Goal: Find specific page/section: Find specific page/section

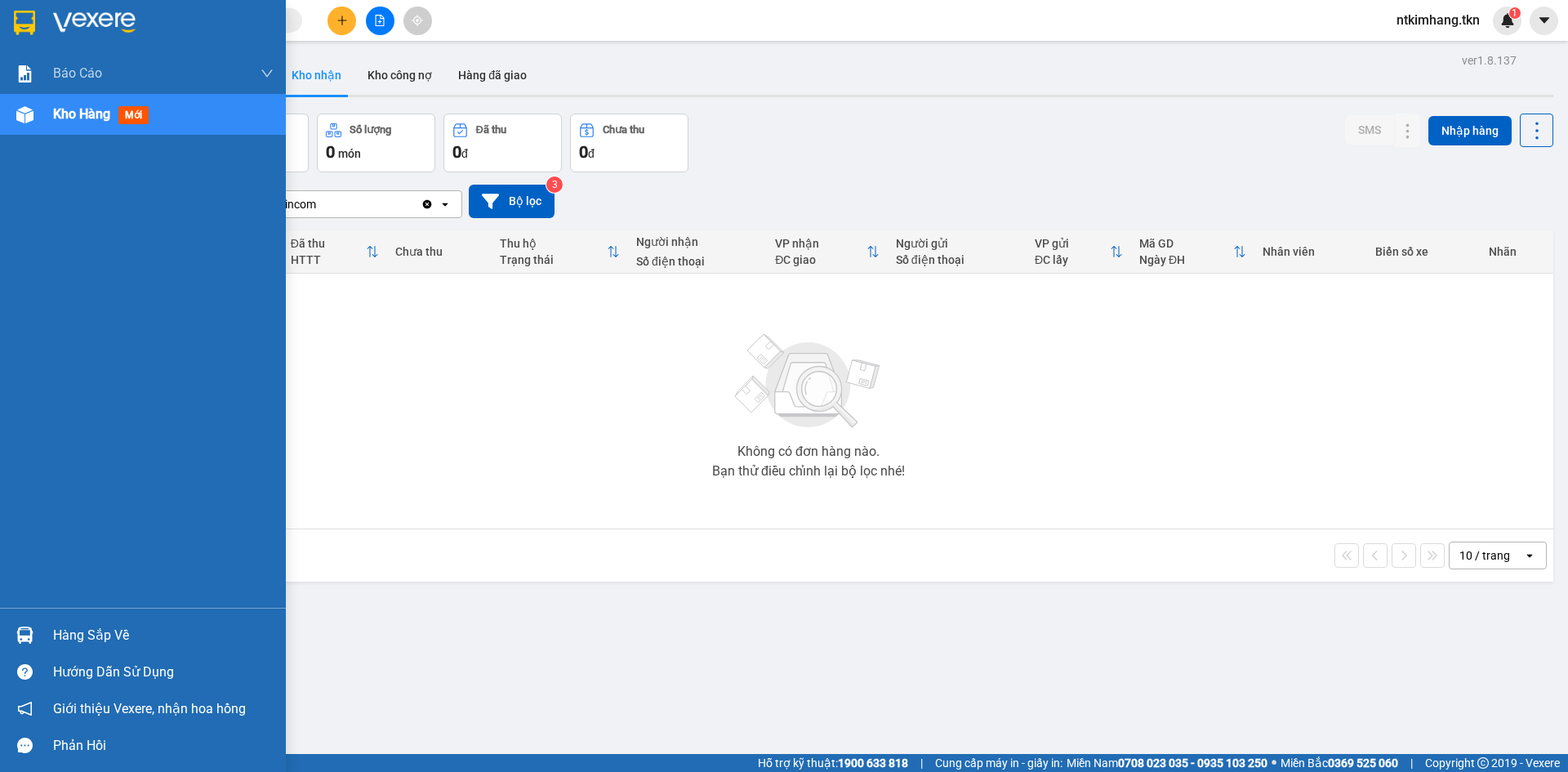
click at [80, 118] on span "Kho hàng" at bounding box center [81, 115] width 57 height 16
click at [88, 109] on span "Kho hàng" at bounding box center [81, 115] width 57 height 16
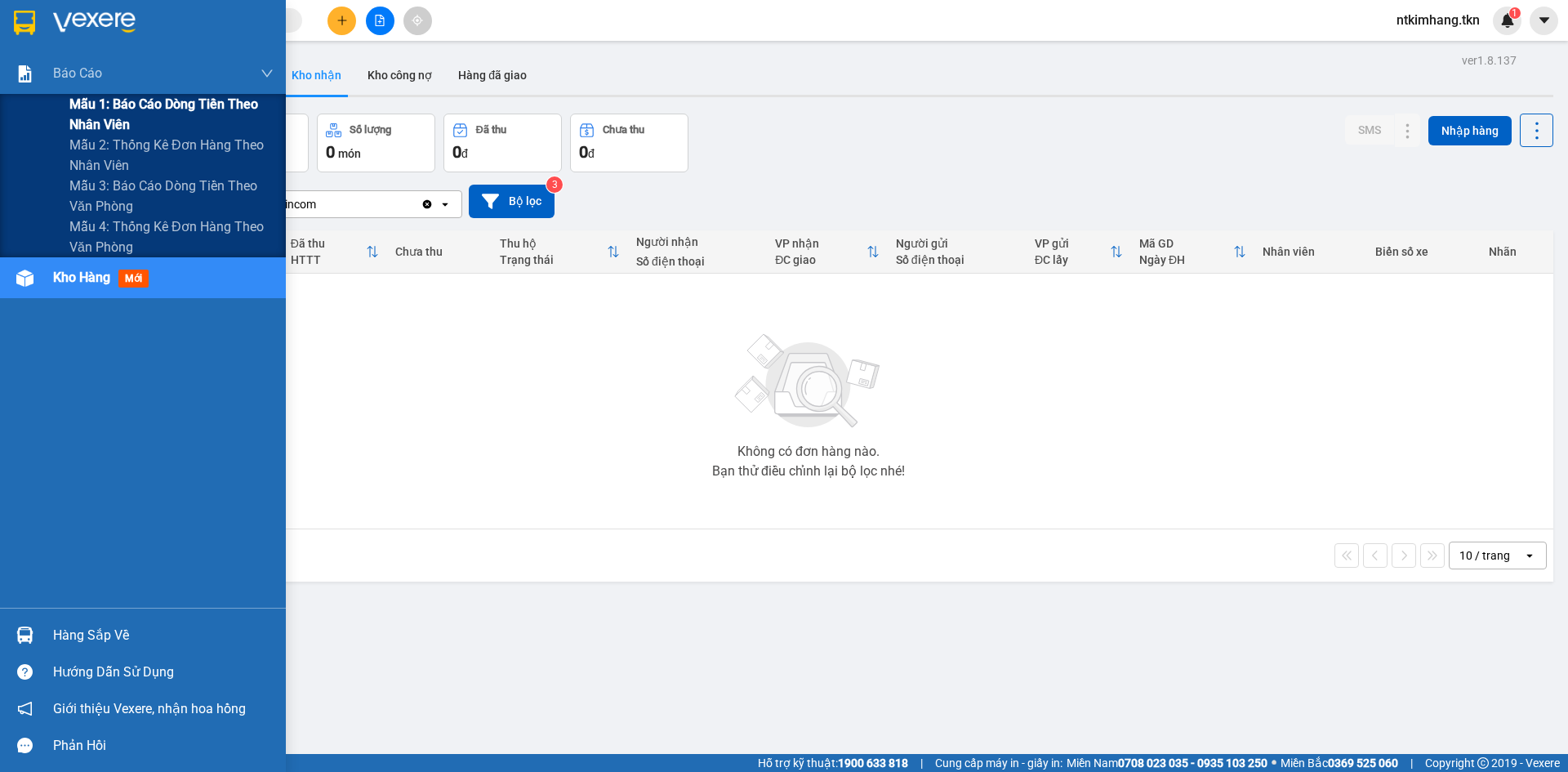
click at [88, 107] on span "Mẫu 1: Báo cáo dòng tiền theo nhân viên" at bounding box center [172, 115] width 204 height 41
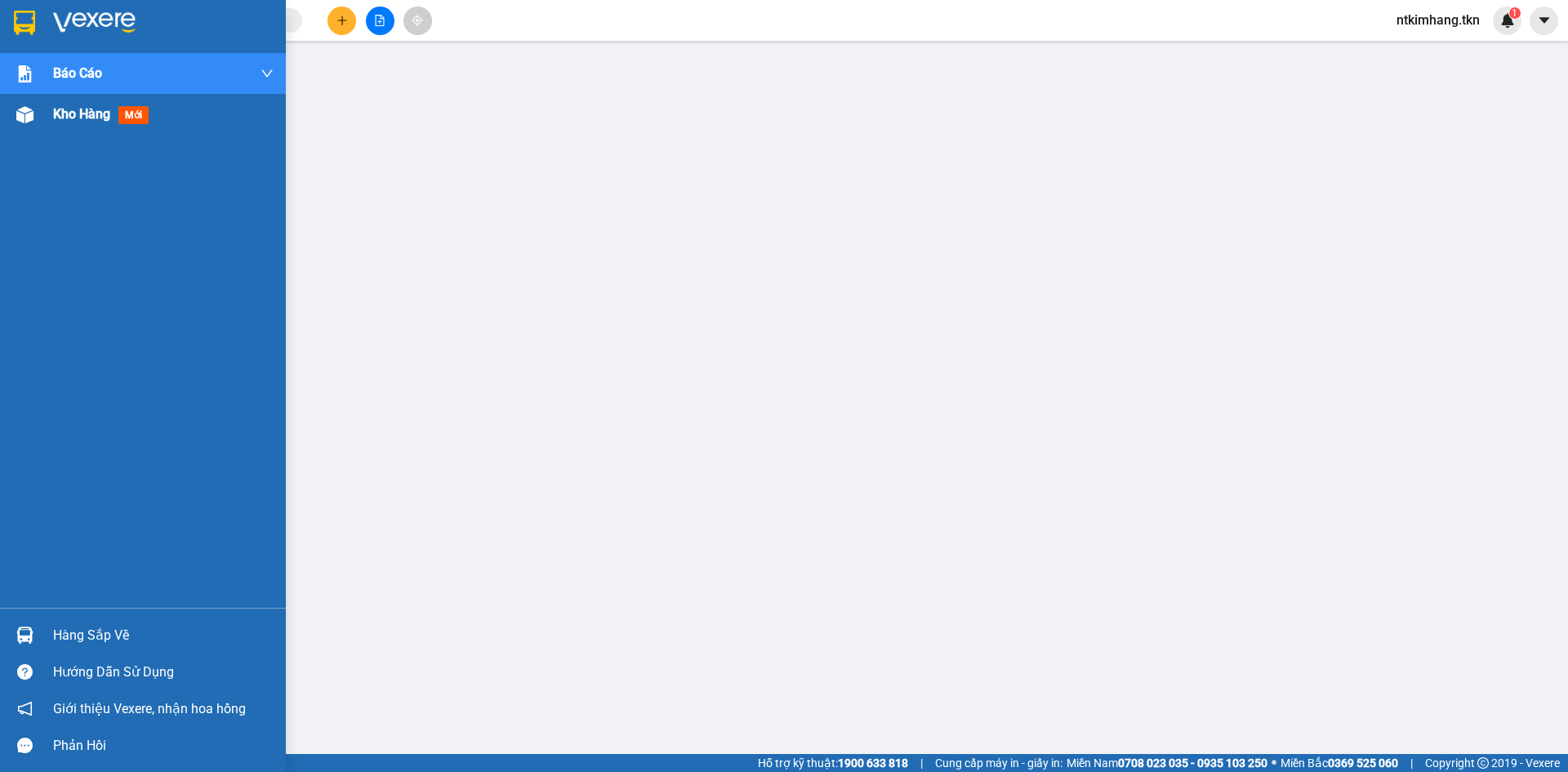
click at [70, 115] on span "Kho hàng" at bounding box center [81, 115] width 57 height 16
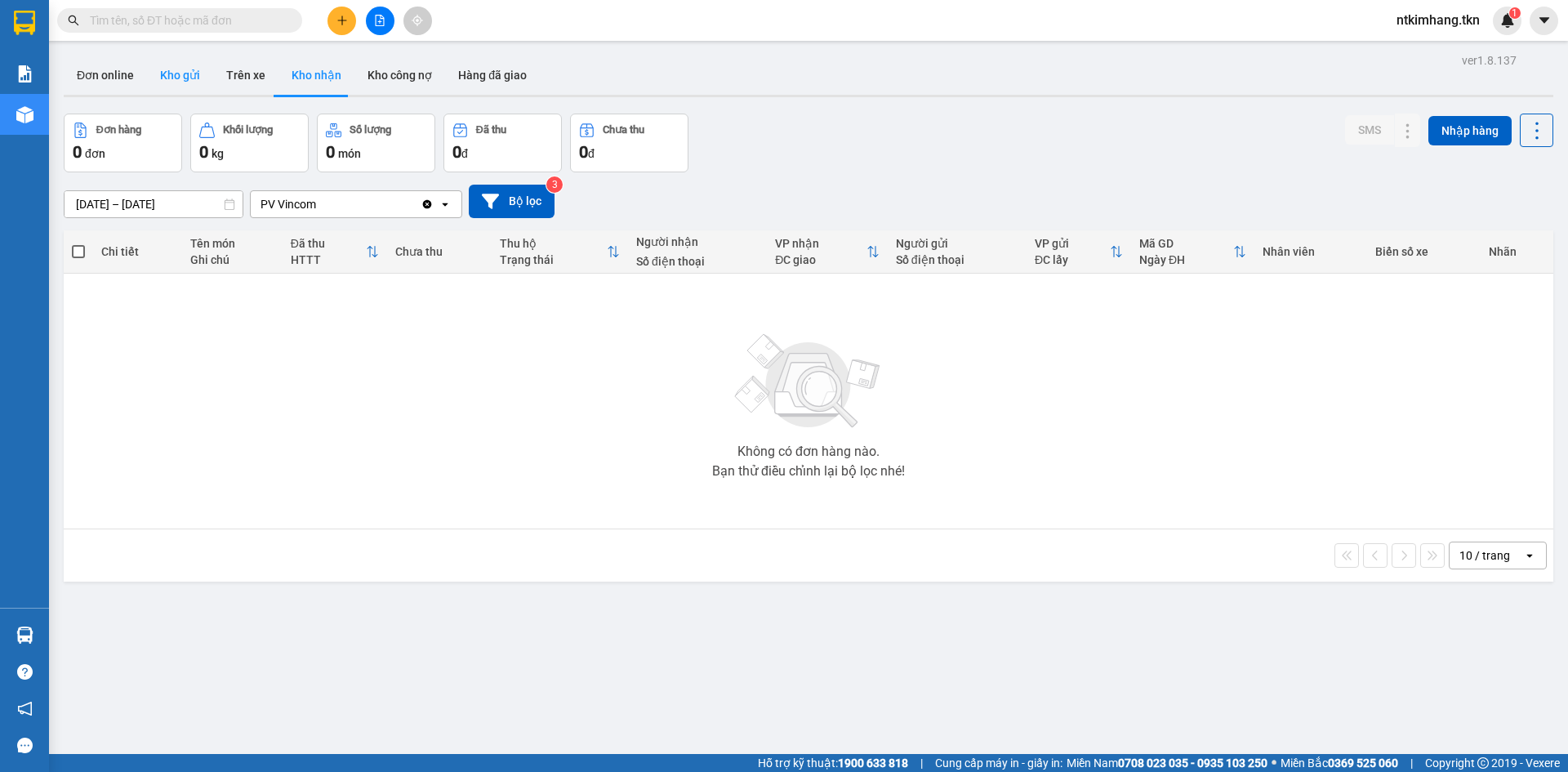
click at [156, 70] on button "Kho gửi" at bounding box center [180, 75] width 66 height 40
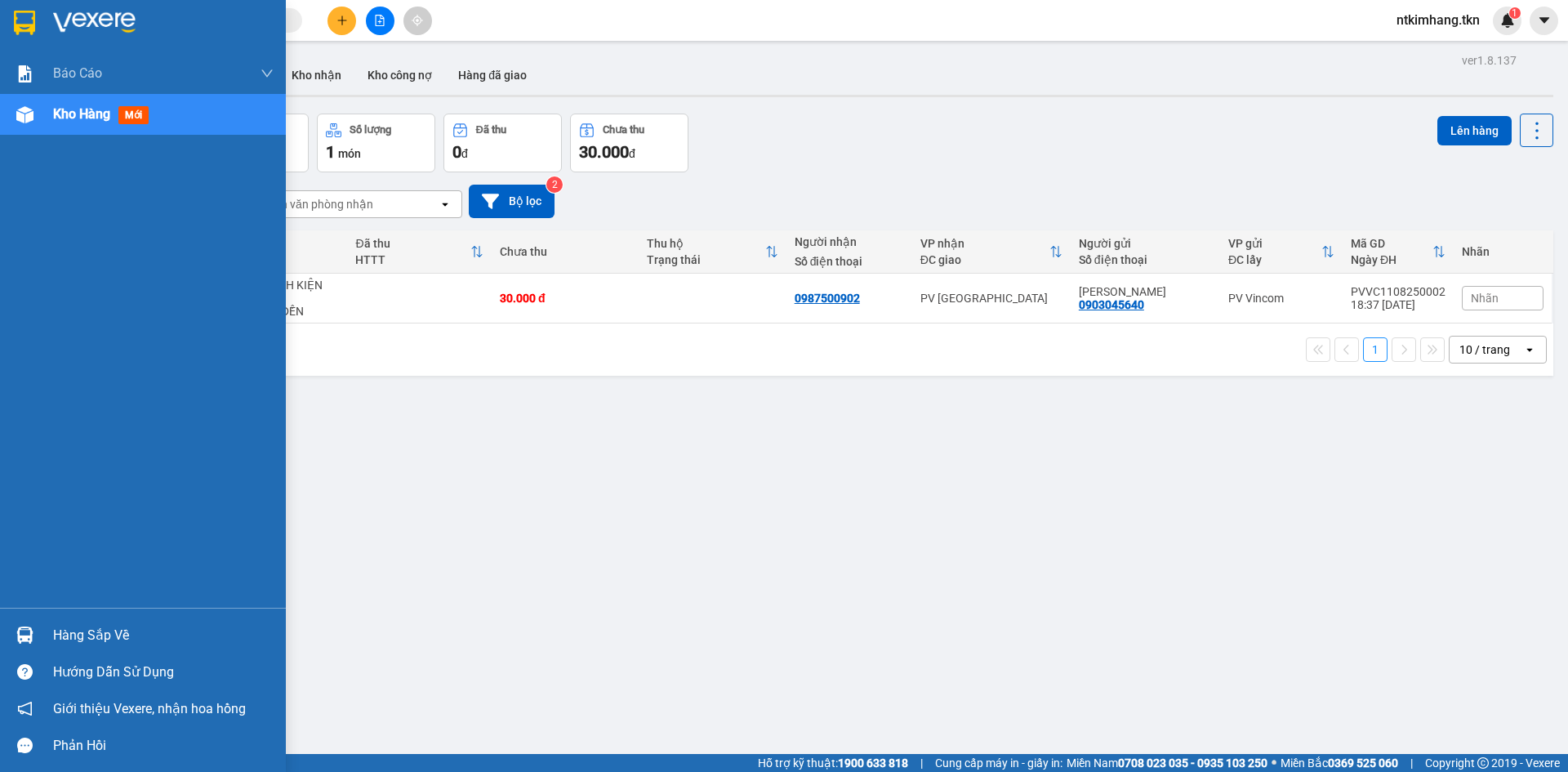
click at [87, 115] on span "Kho hàng" at bounding box center [81, 115] width 57 height 16
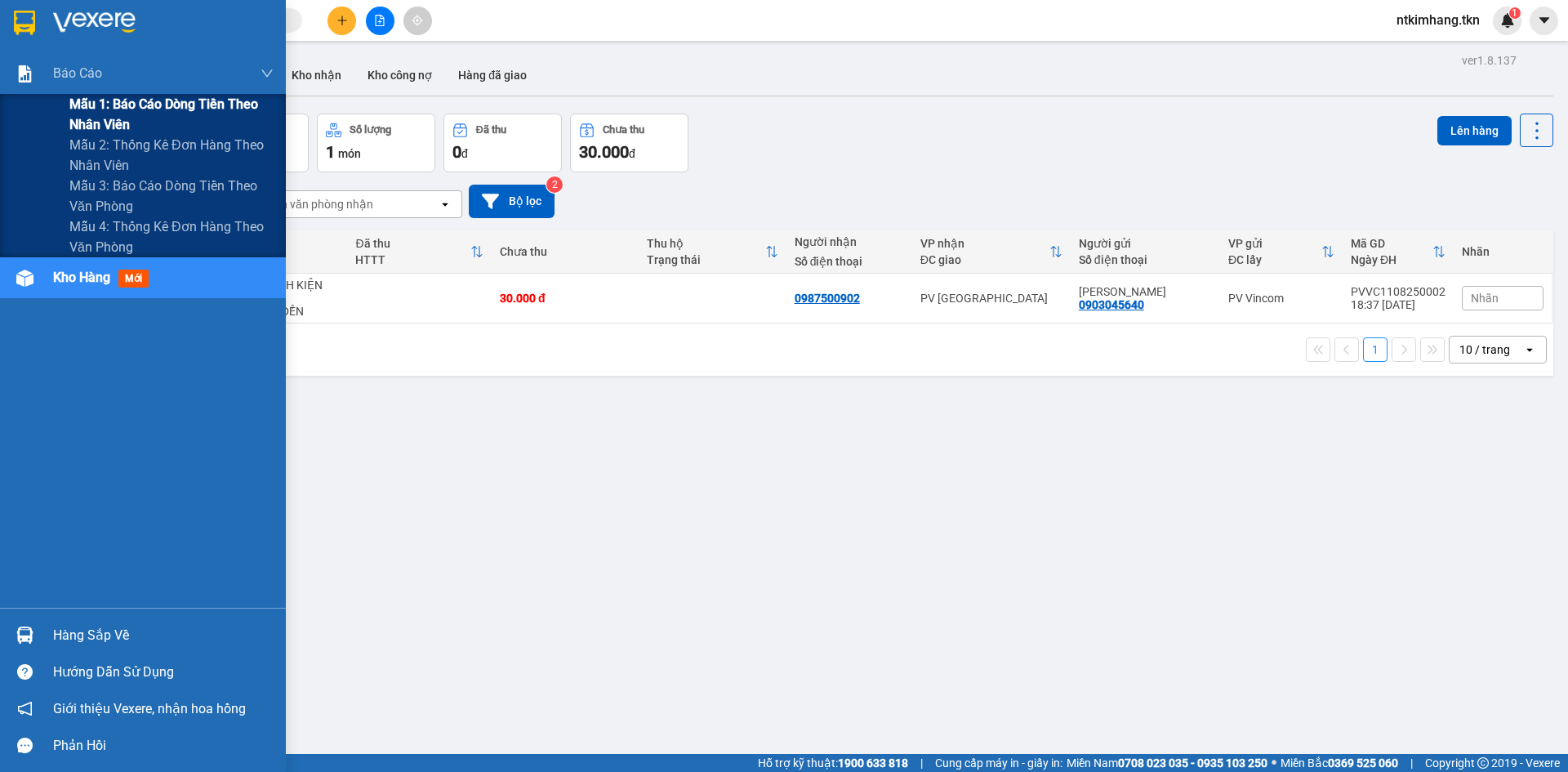
click at [90, 100] on span "Mẫu 1: Báo cáo dòng tiền theo nhân viên" at bounding box center [172, 115] width 204 height 41
